Goal: Information Seeking & Learning: Learn about a topic

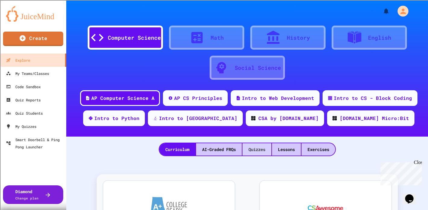
click at [258, 147] on div "Quizzes" at bounding box center [257, 149] width 29 height 12
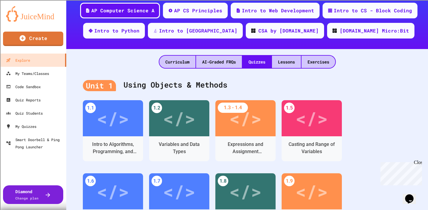
scroll to position [90, 0]
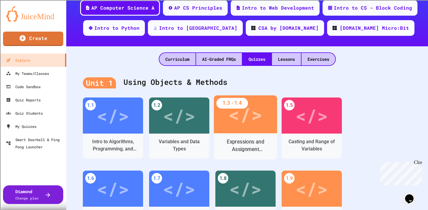
click at [244, 130] on div "</>" at bounding box center [245, 115] width 63 height 38
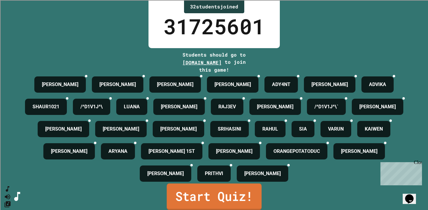
click at [218, 197] on link "Start Quiz!" at bounding box center [214, 197] width 95 height 27
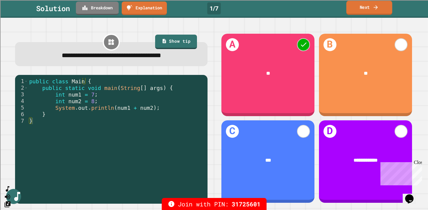
click at [361, 8] on link "Next" at bounding box center [370, 8] width 46 height 14
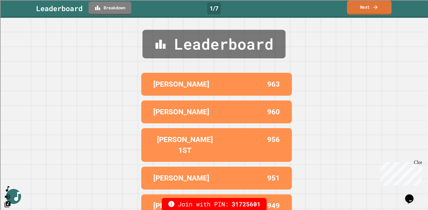
click at [352, 6] on link "Next" at bounding box center [369, 8] width 45 height 14
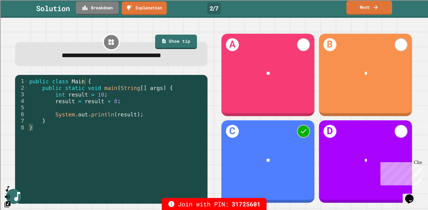
click at [370, 9] on link "Next" at bounding box center [370, 8] width 46 height 14
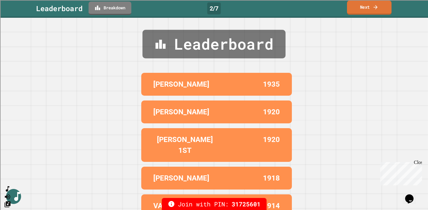
click at [382, 8] on link "Next" at bounding box center [369, 8] width 45 height 14
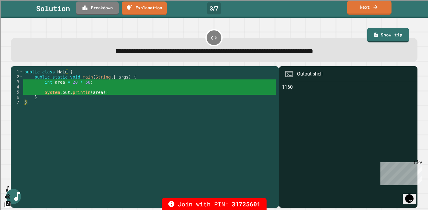
click at [368, 8] on link "Next" at bounding box center [369, 8] width 45 height 14
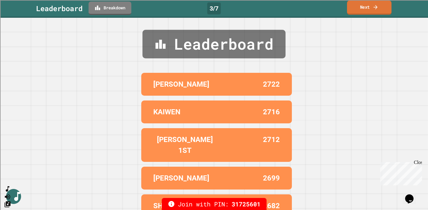
click at [363, 9] on link "Next" at bounding box center [369, 8] width 45 height 14
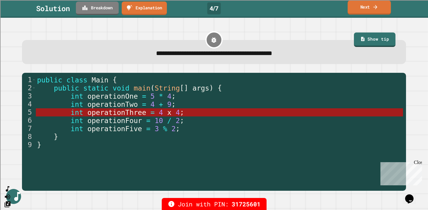
click at [362, 6] on link "Next" at bounding box center [369, 7] width 43 height 14
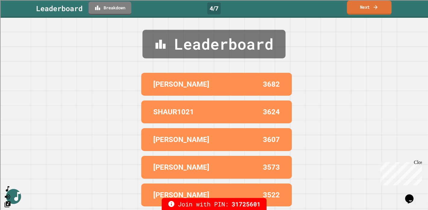
click at [362, 8] on link "Next" at bounding box center [369, 8] width 45 height 14
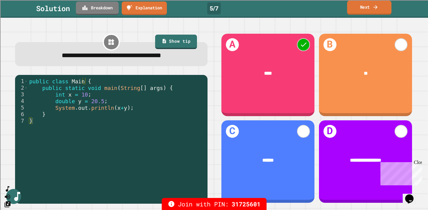
click at [367, 8] on link "Next" at bounding box center [369, 8] width 44 height 14
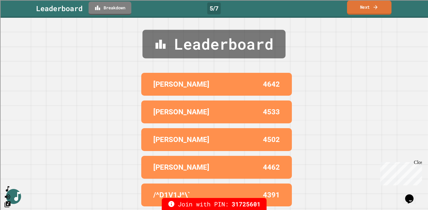
click at [370, 8] on link "Next" at bounding box center [369, 8] width 45 height 14
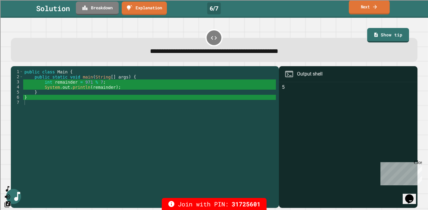
click at [356, 4] on link "Next" at bounding box center [369, 7] width 41 height 14
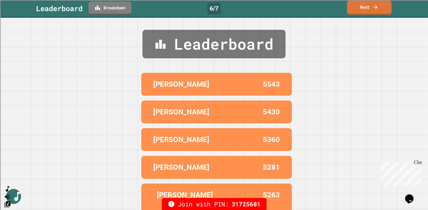
click at [362, 6] on link "Next" at bounding box center [369, 8] width 45 height 14
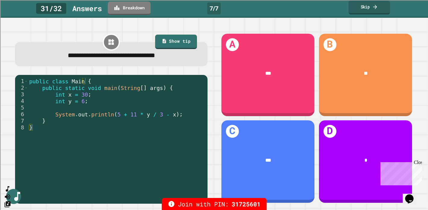
click at [364, 6] on link "Skip" at bounding box center [370, 7] width 42 height 14
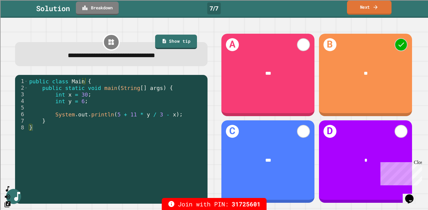
click at [362, 12] on link "Next" at bounding box center [369, 8] width 45 height 14
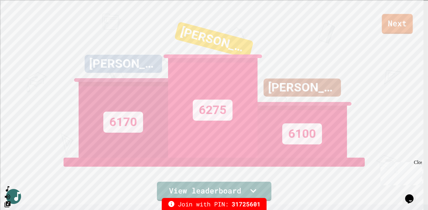
click at [392, 20] on link "Next" at bounding box center [397, 24] width 31 height 20
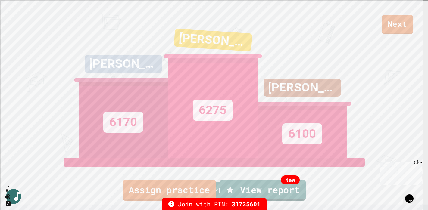
scroll to position [3, 0]
